Goal: Book appointment/travel/reservation

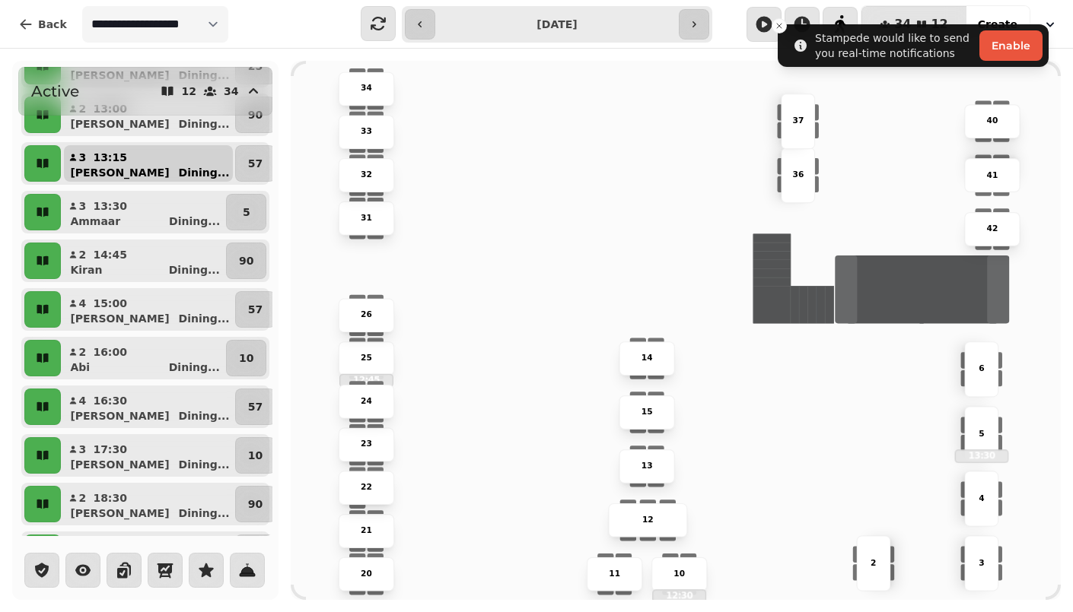
scroll to position [205, 0]
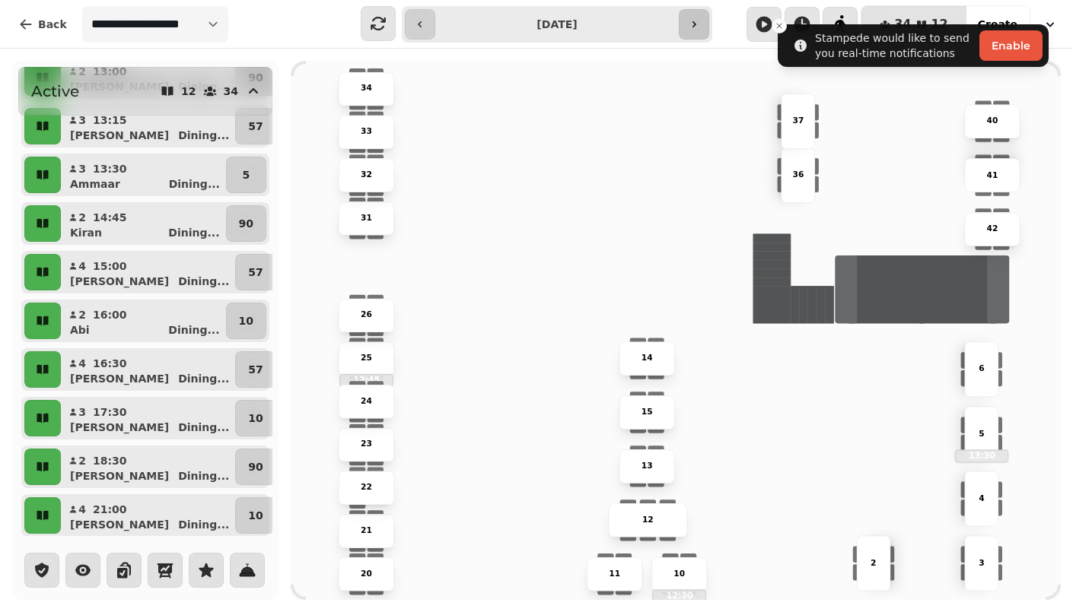
click at [698, 27] on icon "button" at bounding box center [694, 24] width 12 height 12
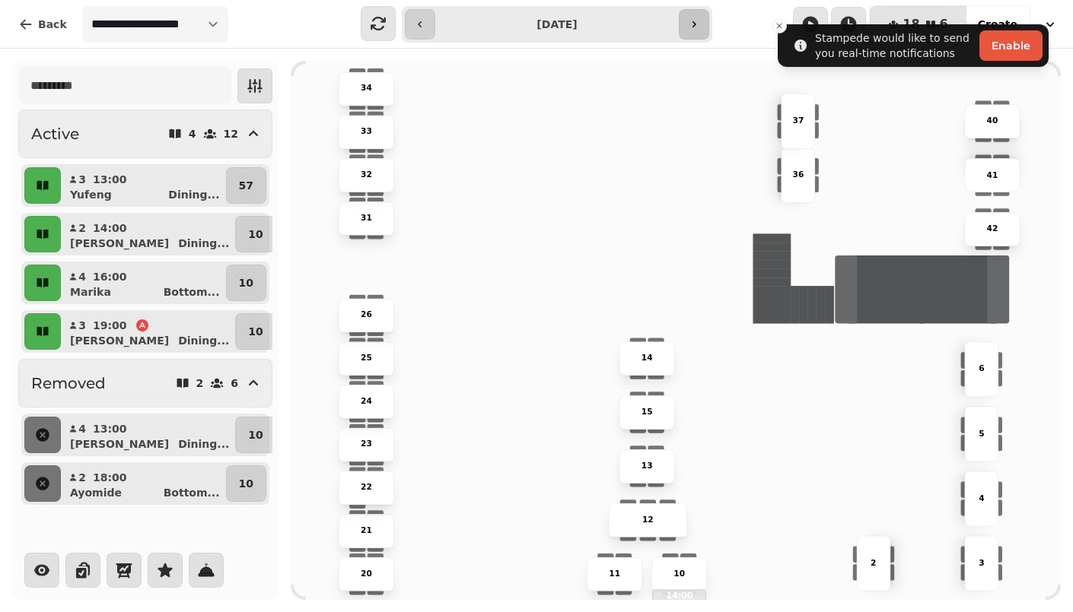
click at [698, 27] on icon "button" at bounding box center [694, 24] width 12 height 12
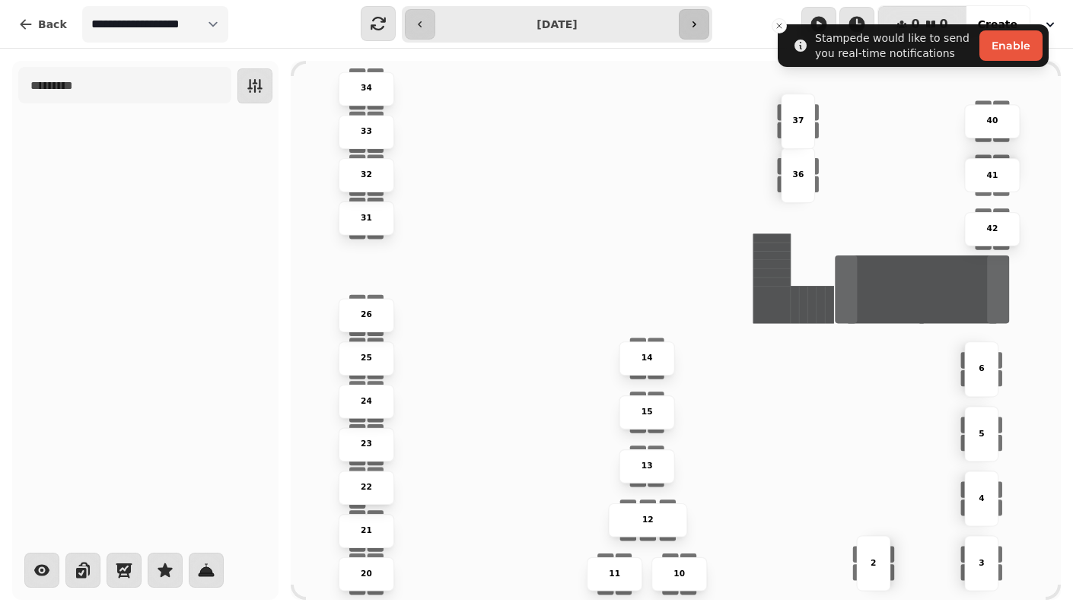
click at [698, 27] on icon "button" at bounding box center [694, 24] width 12 height 12
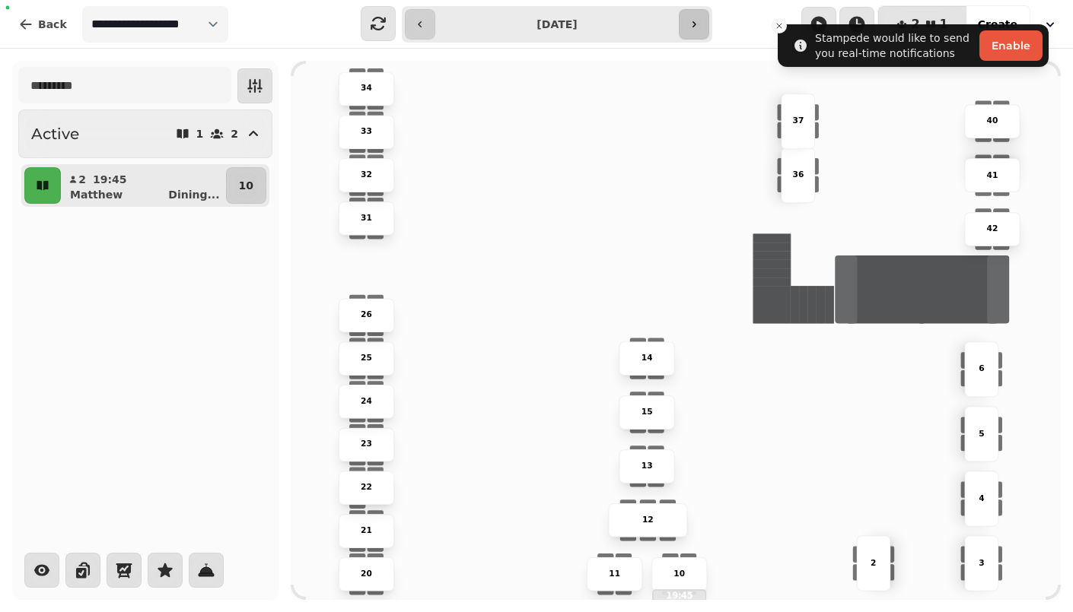
click at [698, 27] on icon "button" at bounding box center [694, 24] width 12 height 12
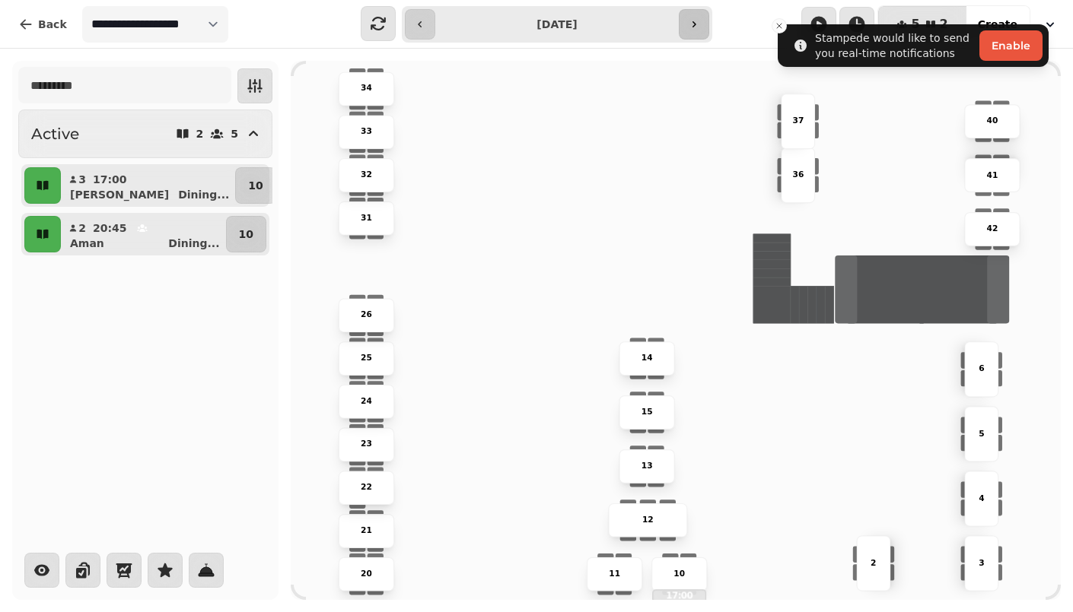
click at [698, 27] on icon "button" at bounding box center [694, 24] width 12 height 12
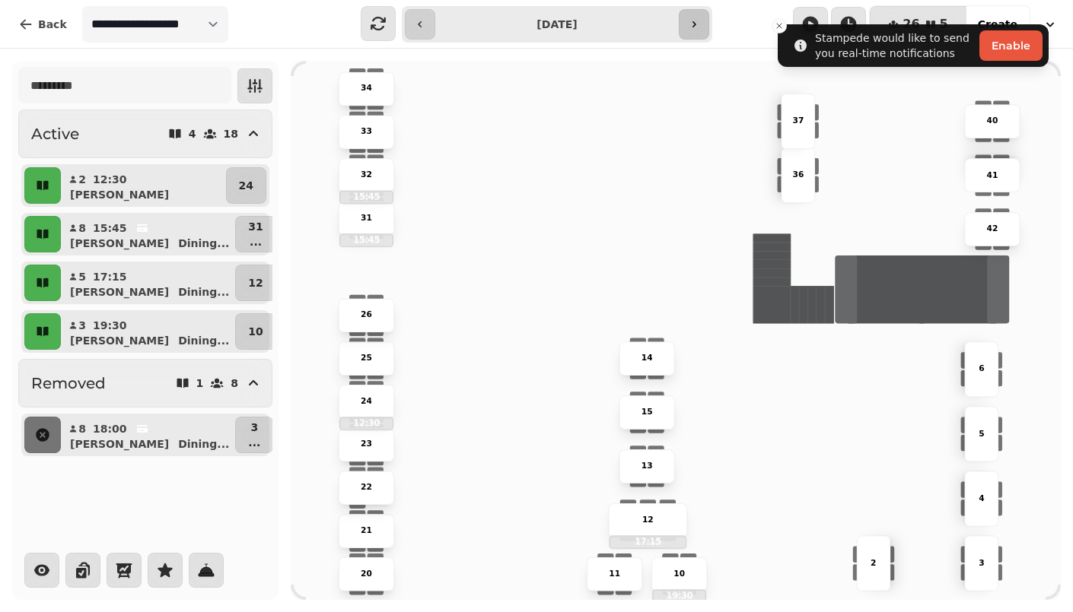
click at [698, 27] on icon "button" at bounding box center [694, 24] width 12 height 12
type input "**********"
